Goal: Task Accomplishment & Management: Complete application form

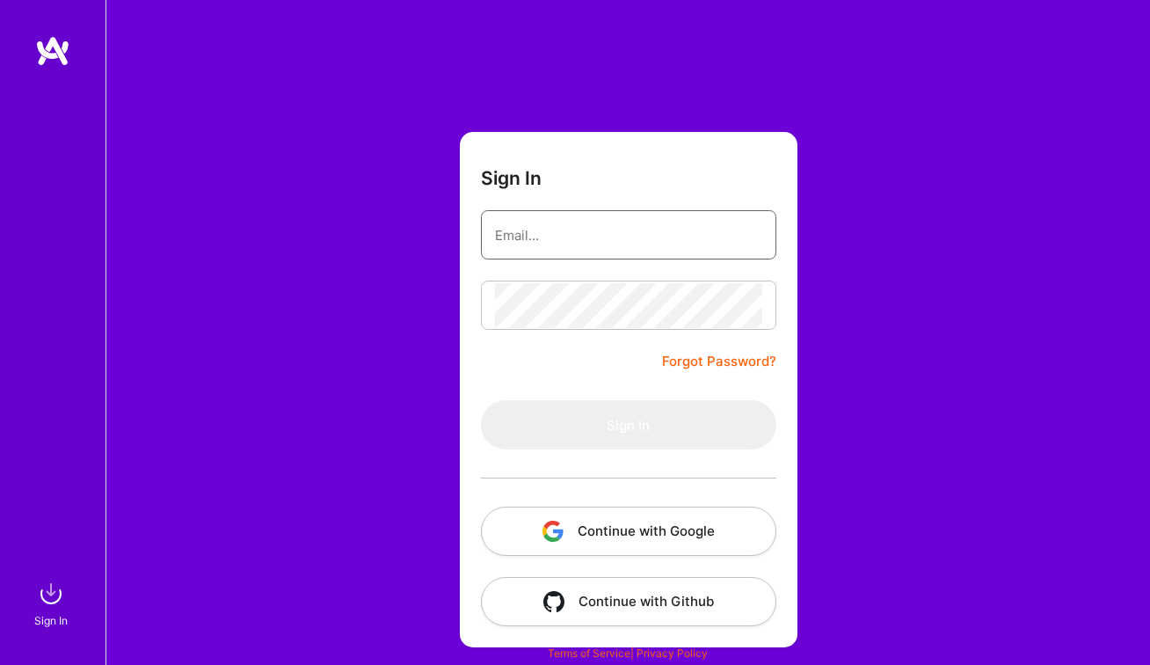
type input "[EMAIL_ADDRESS][DOMAIN_NAME]"
click at [628, 425] on button "Sign In" at bounding box center [628, 424] width 295 height 49
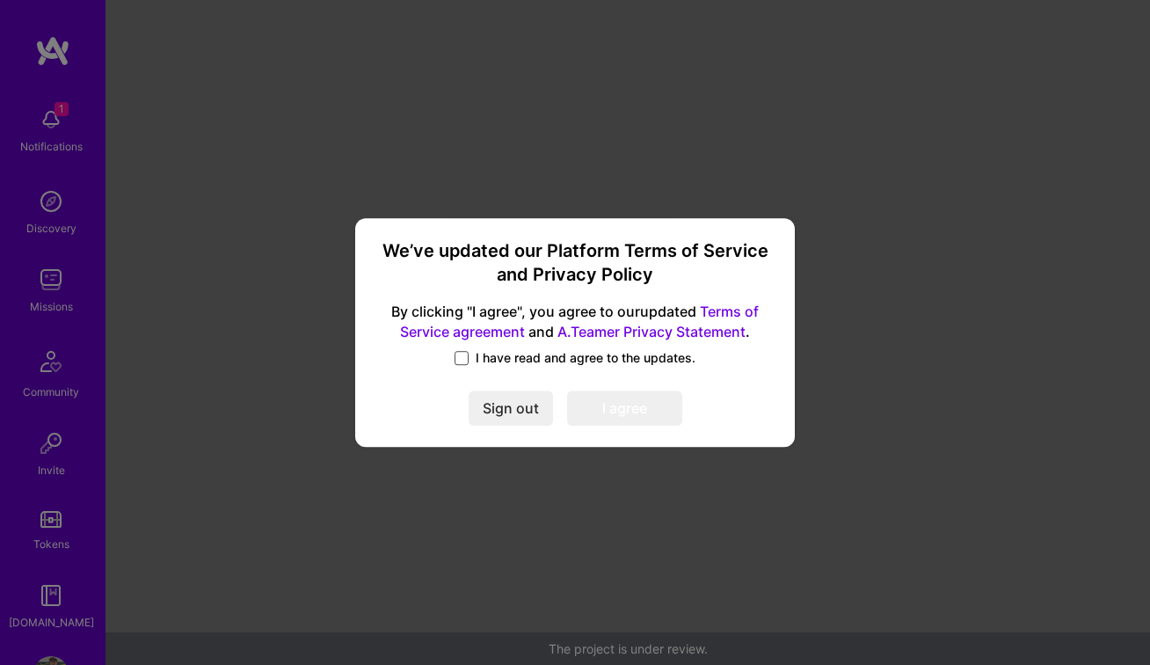
click at [468, 355] on span at bounding box center [462, 358] width 14 height 14
click at [0, 0] on input "I have read and agree to the updates." at bounding box center [0, 0] width 0 height 0
click at [645, 410] on button "I agree" at bounding box center [624, 407] width 115 height 35
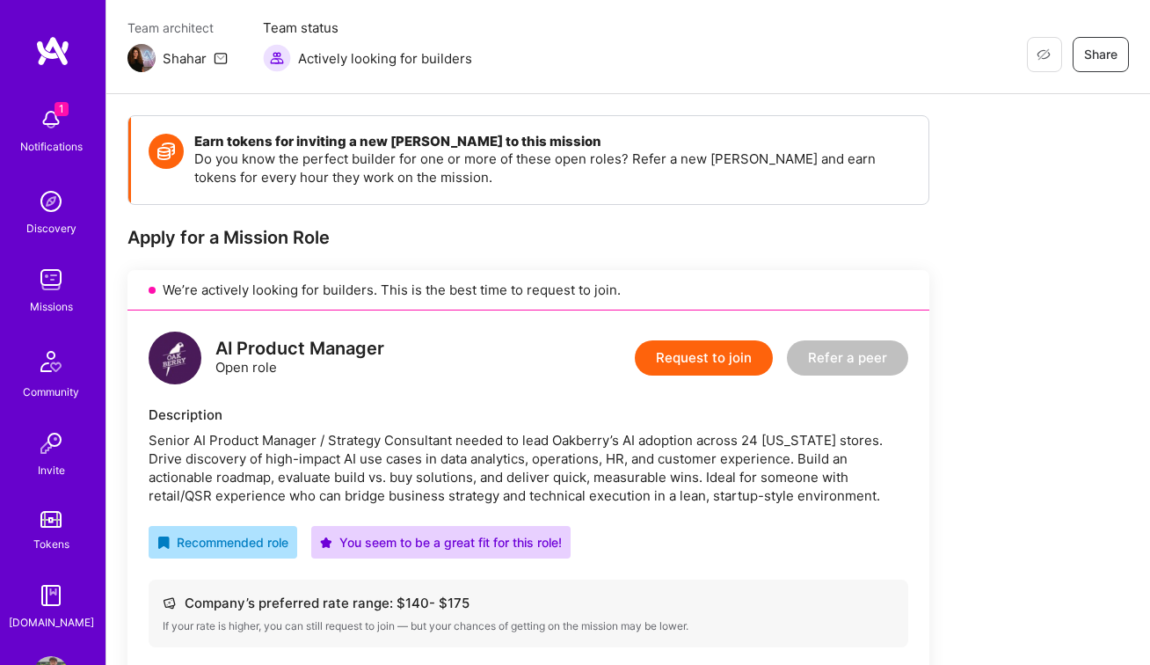
scroll to position [44, 0]
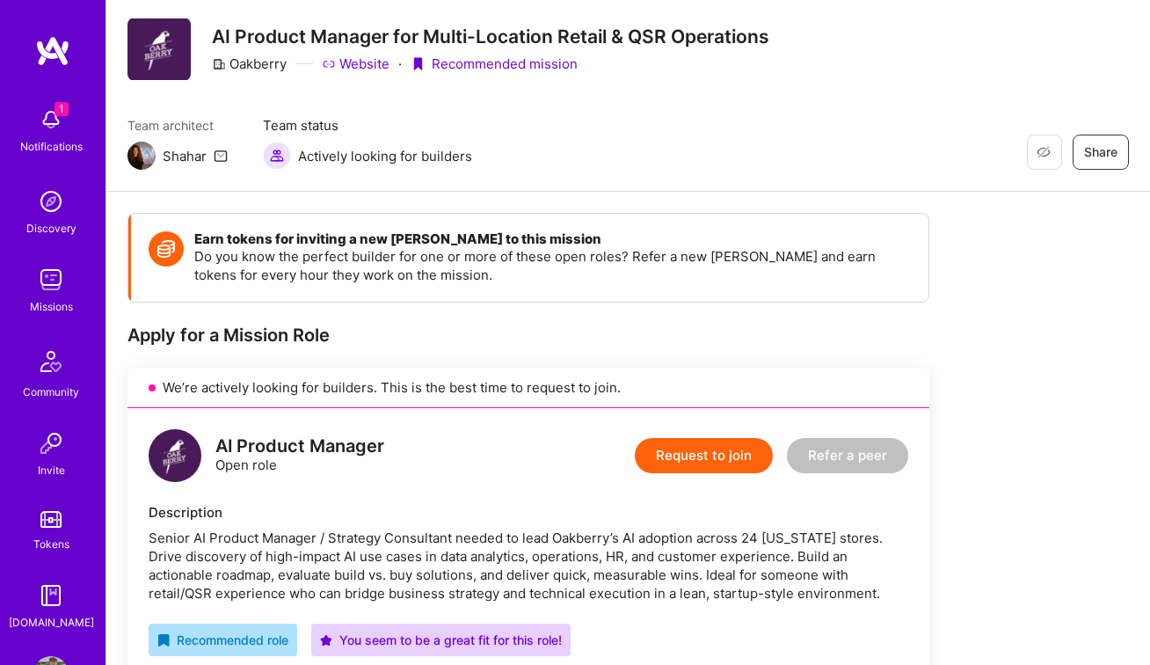
click at [681, 449] on button "Request to join" at bounding box center [704, 455] width 138 height 35
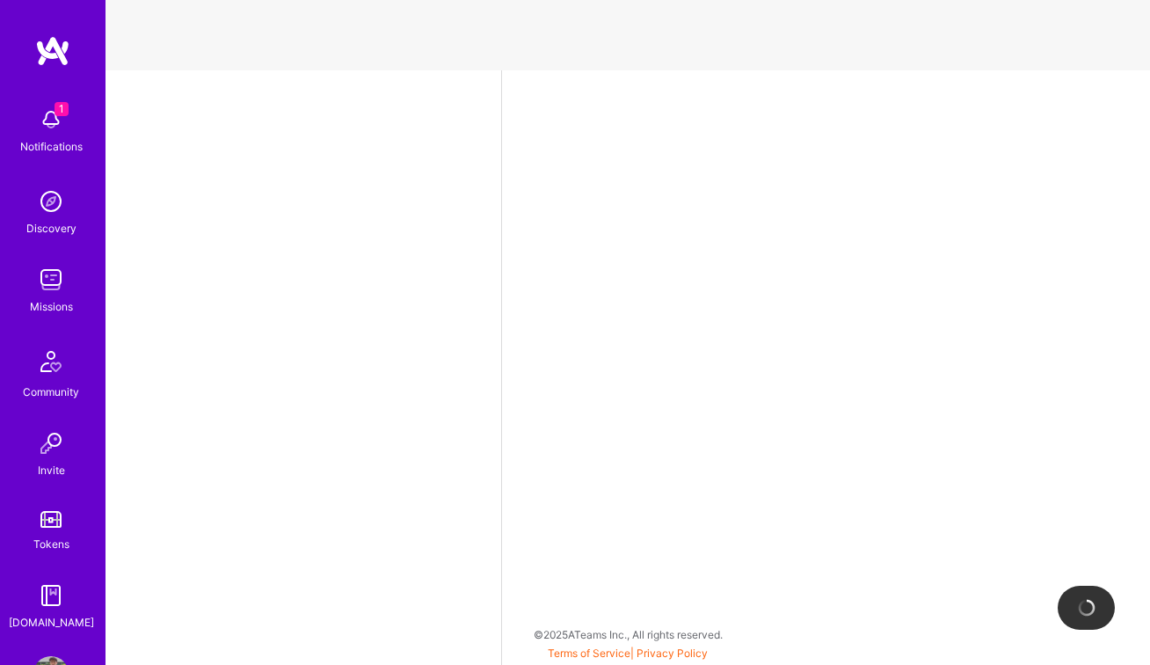
select select "US"
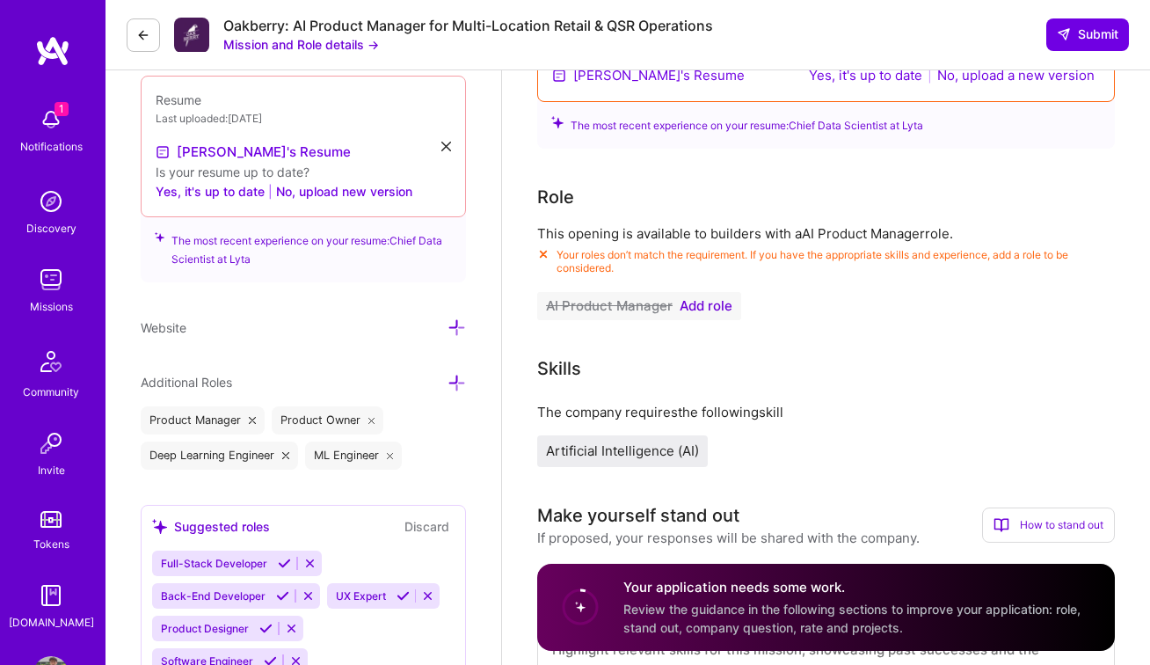
scroll to position [524, 0]
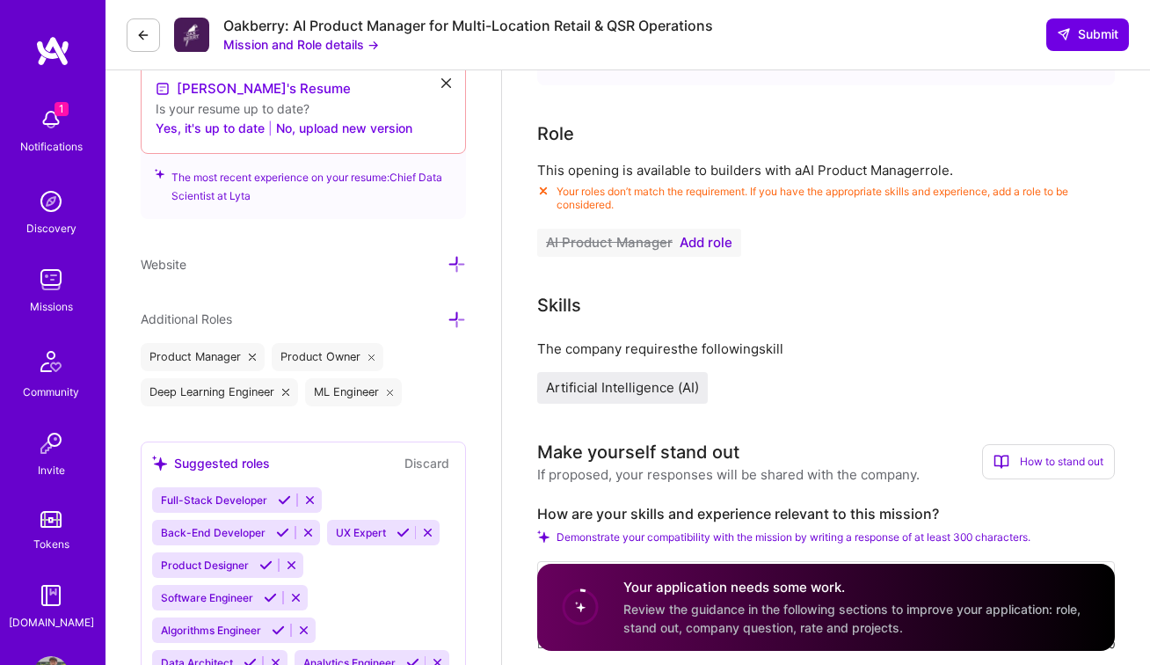
click at [701, 245] on span "Add role" at bounding box center [706, 243] width 53 height 14
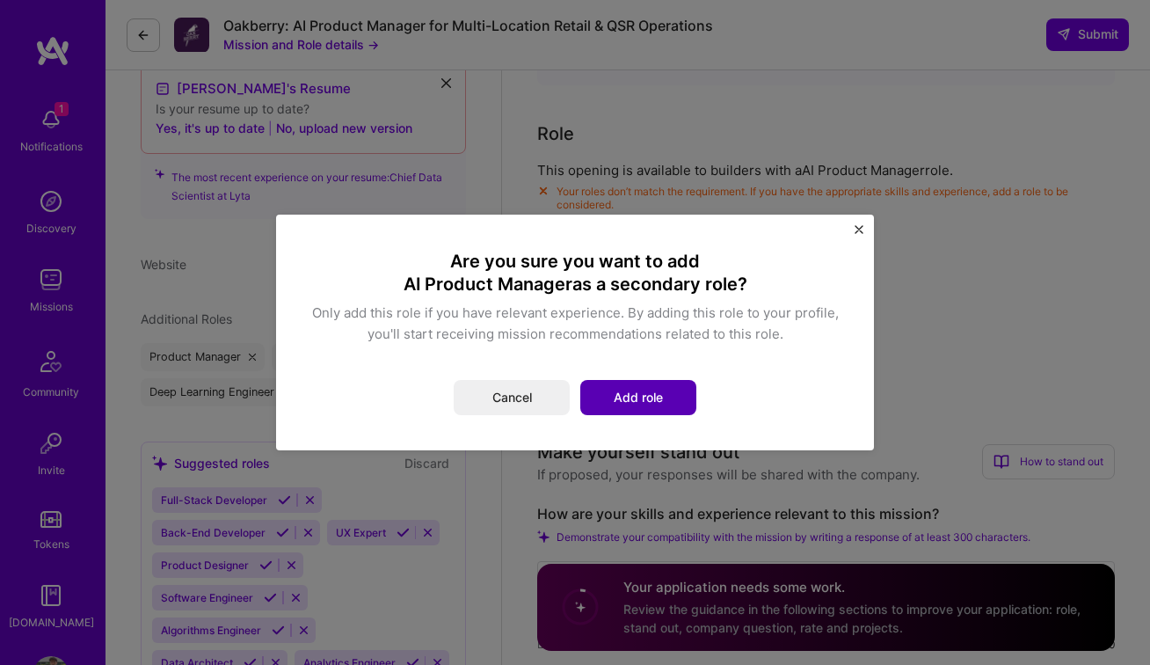
click at [674, 389] on button "Add role" at bounding box center [638, 397] width 116 height 35
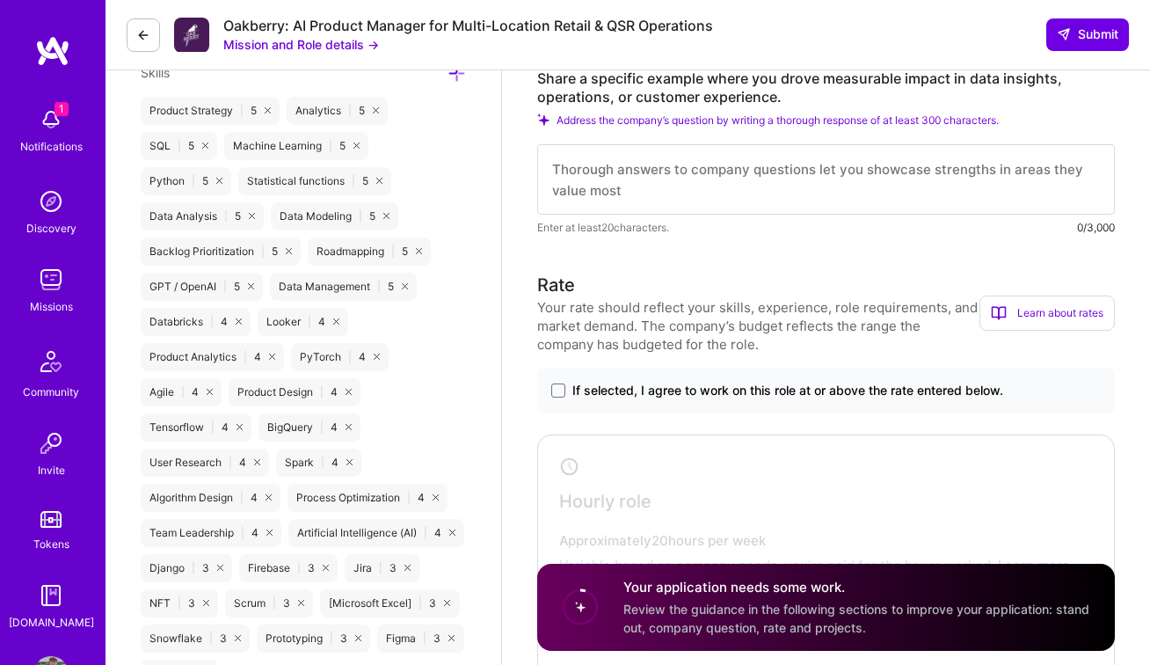
scroll to position [511, 0]
